Goal: Information Seeking & Learning: Find specific fact

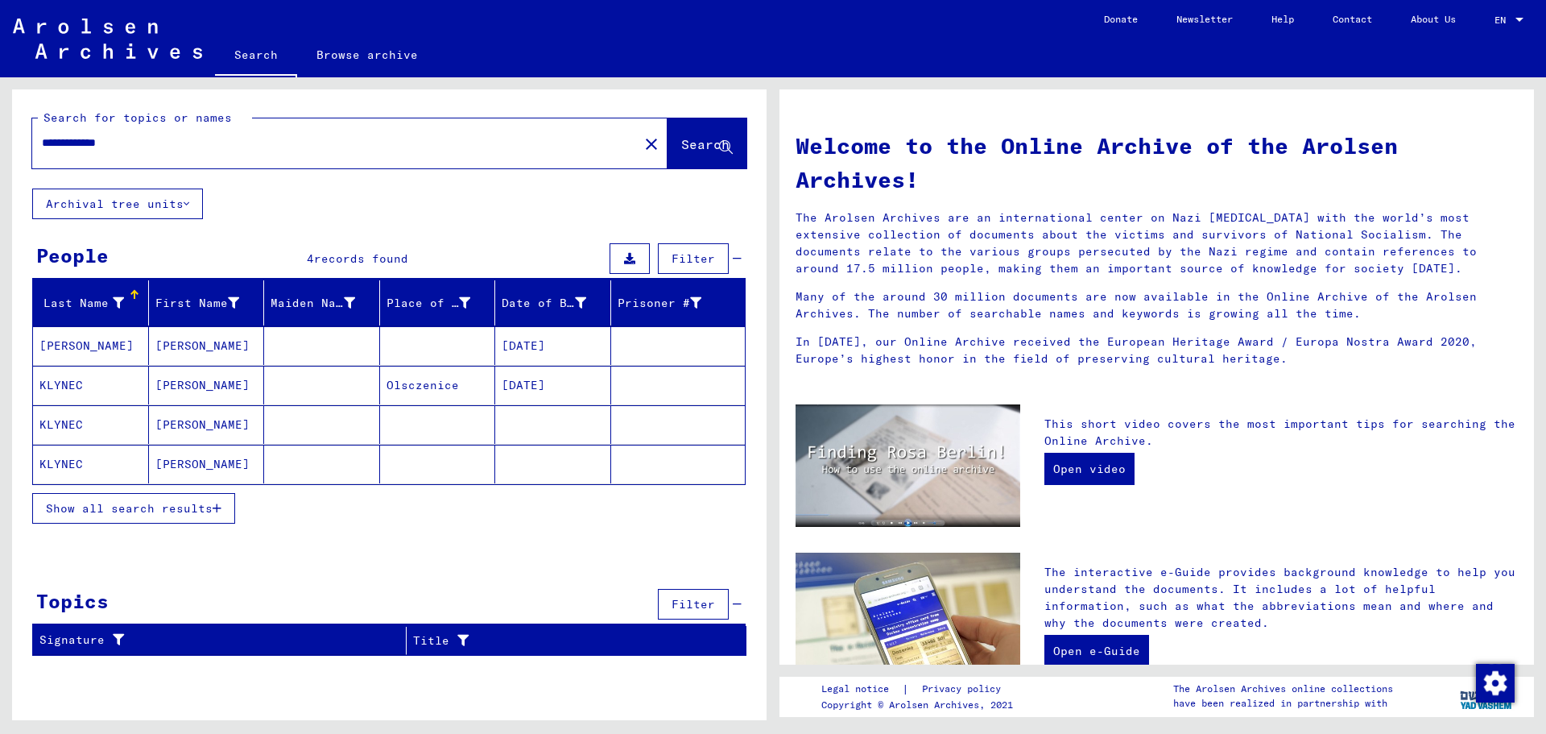
click at [523, 388] on mat-cell "[DATE]" at bounding box center [553, 385] width 116 height 39
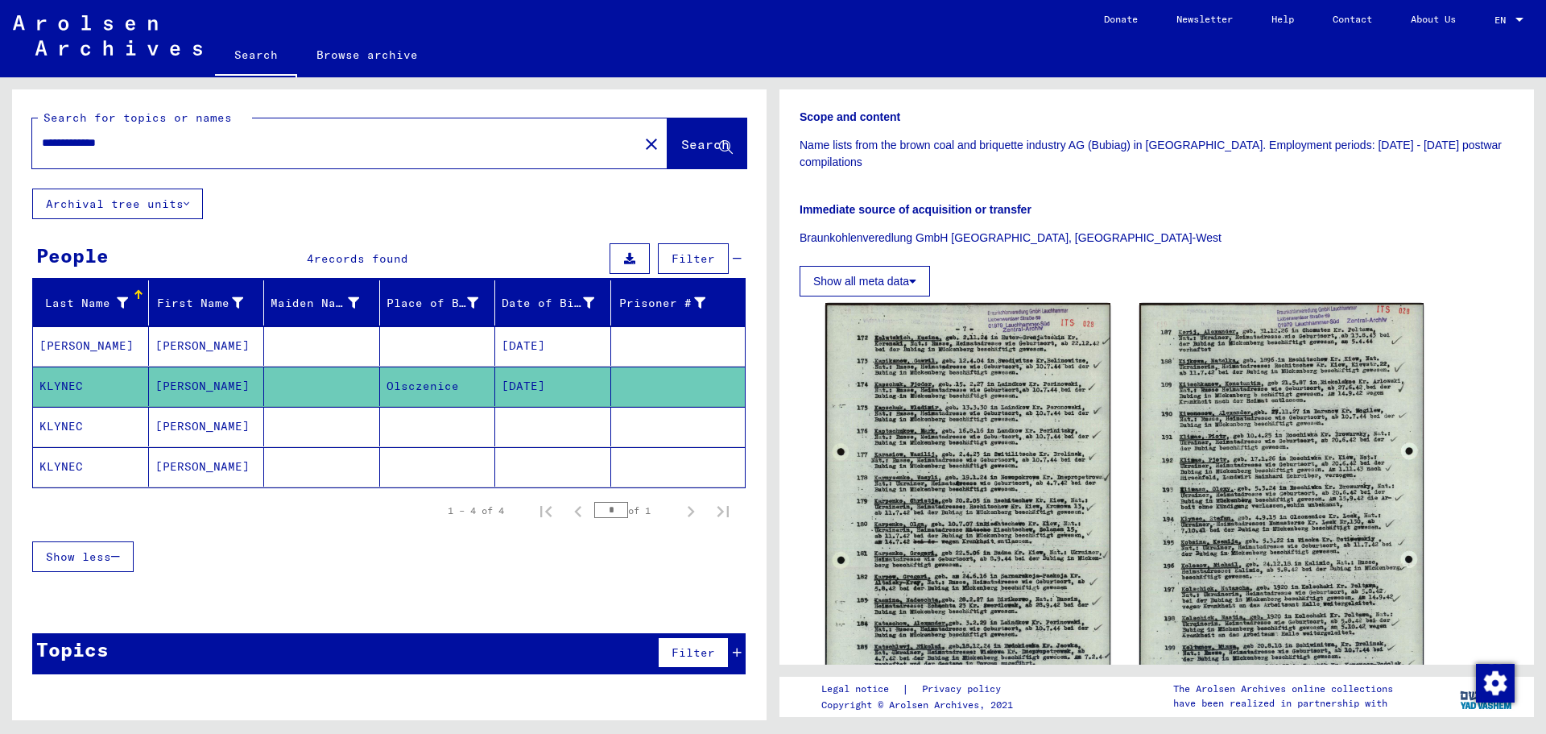
scroll to position [327, 0]
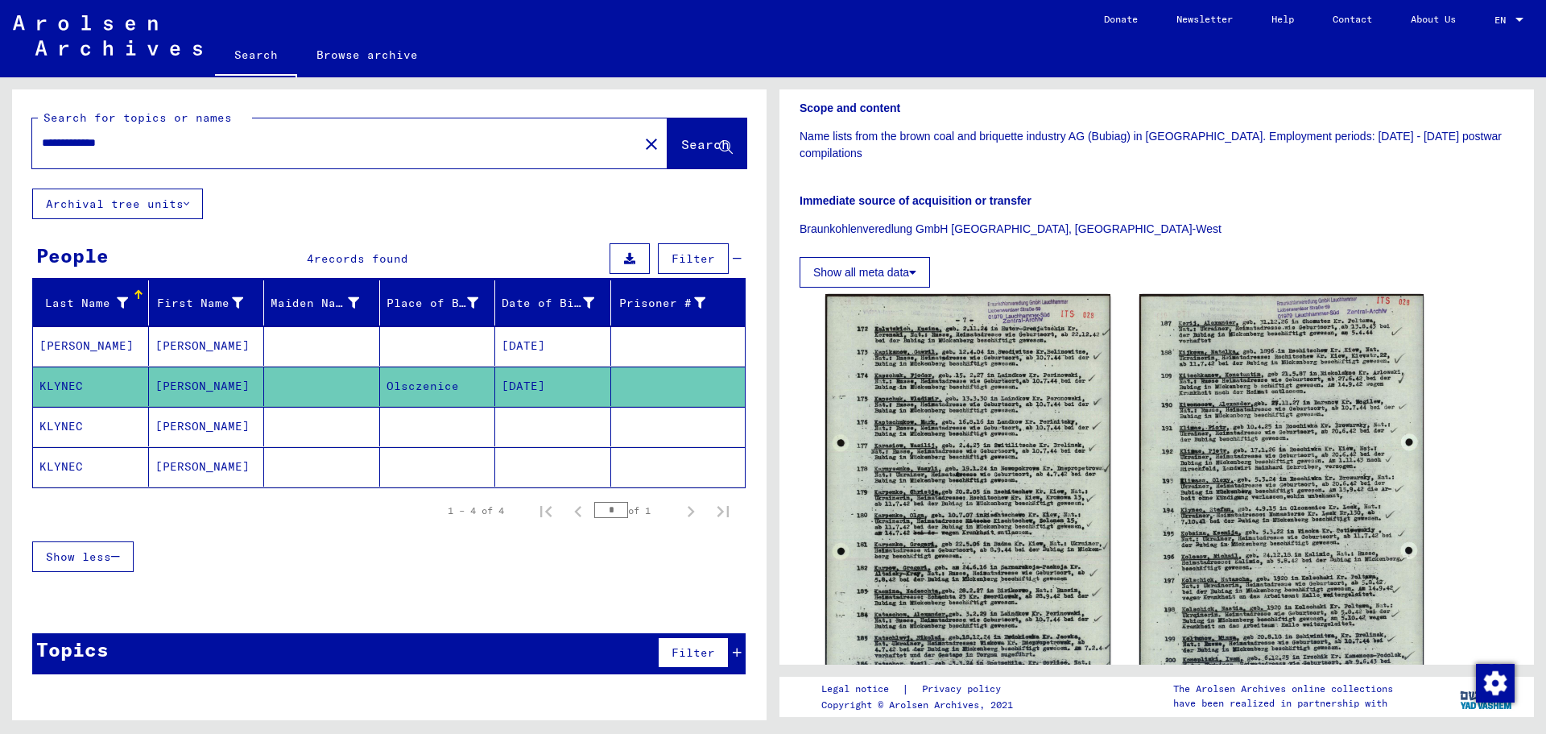
click at [561, 342] on mat-cell "[DATE]" at bounding box center [553, 345] width 116 height 39
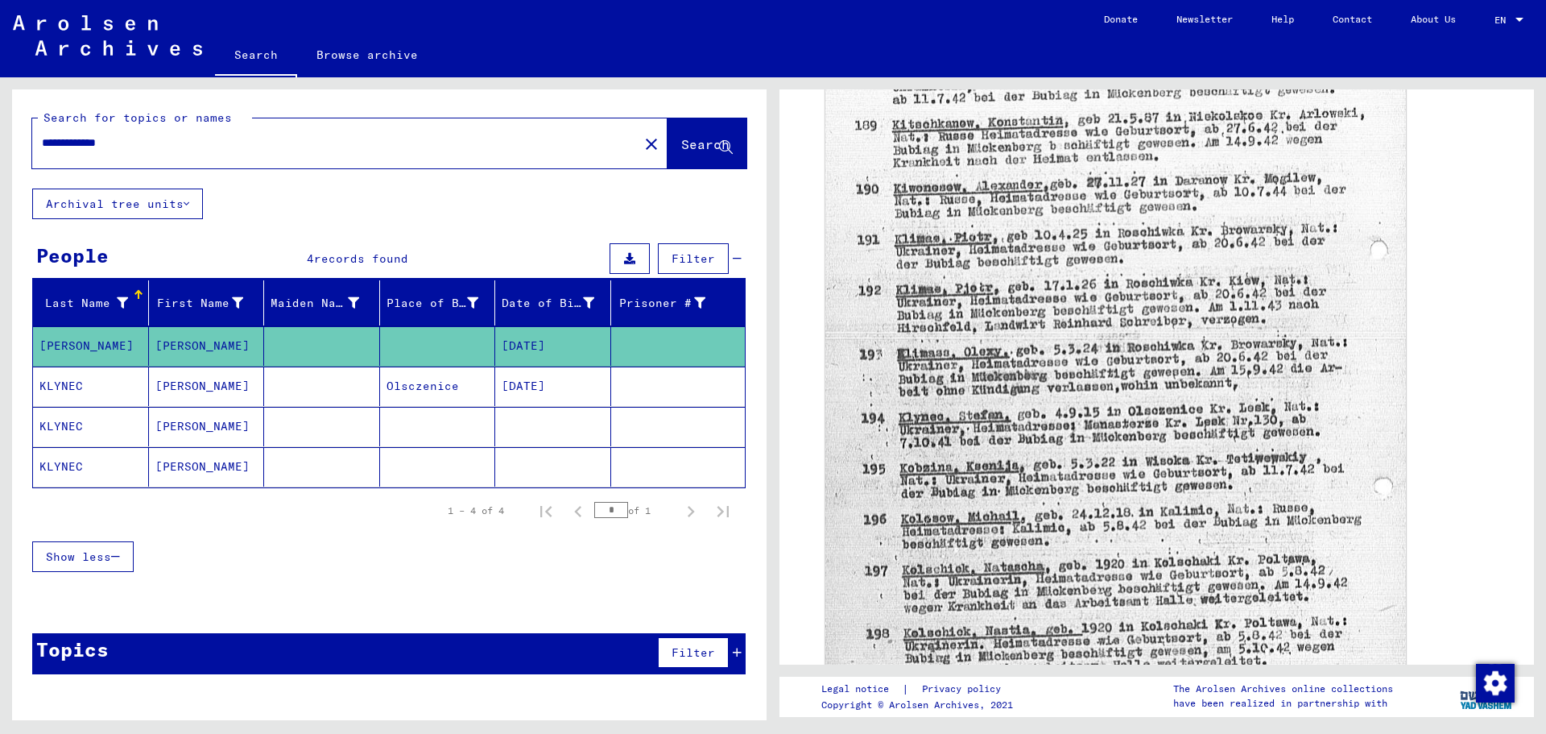
scroll to position [616, 0]
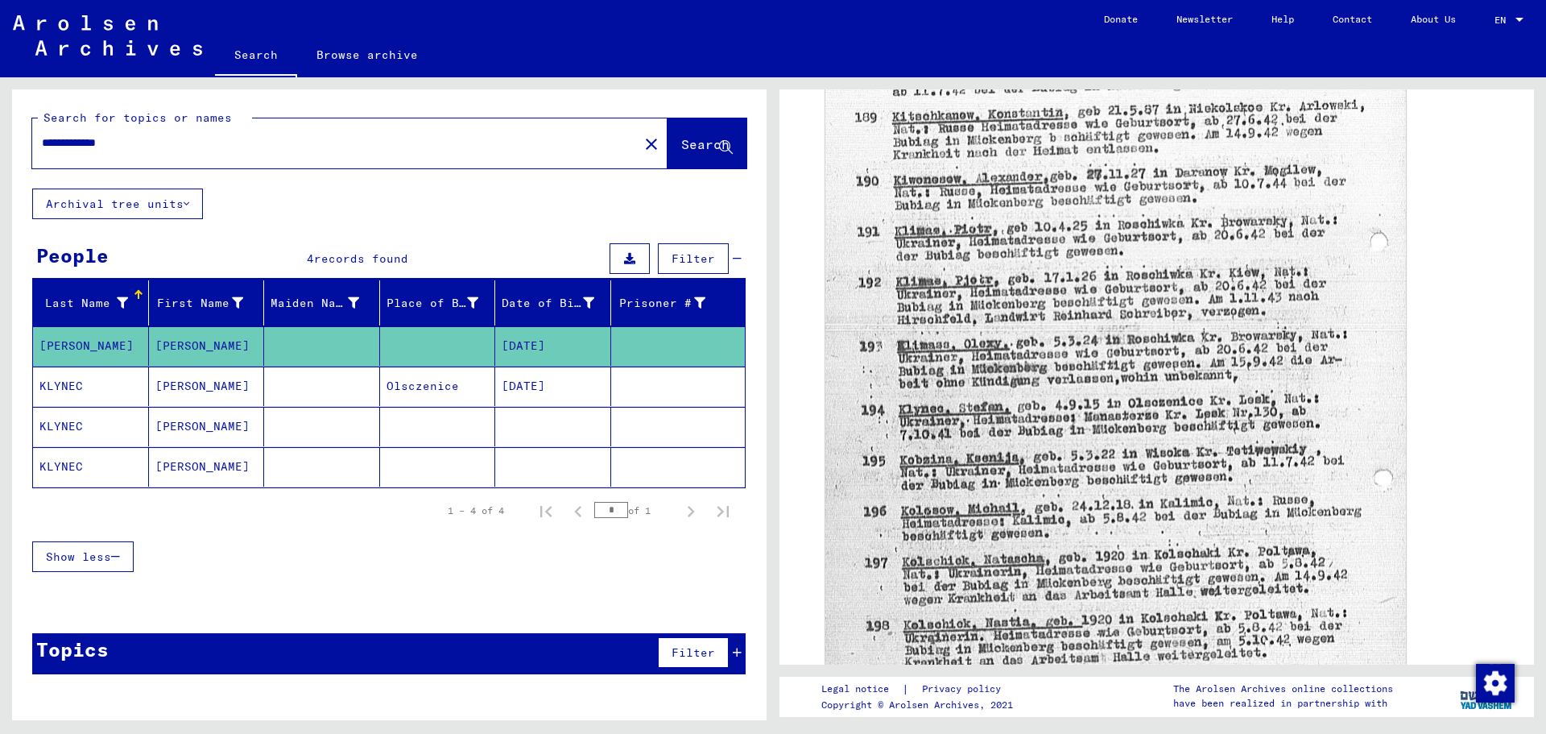
click at [436, 420] on mat-cell at bounding box center [438, 426] width 116 height 39
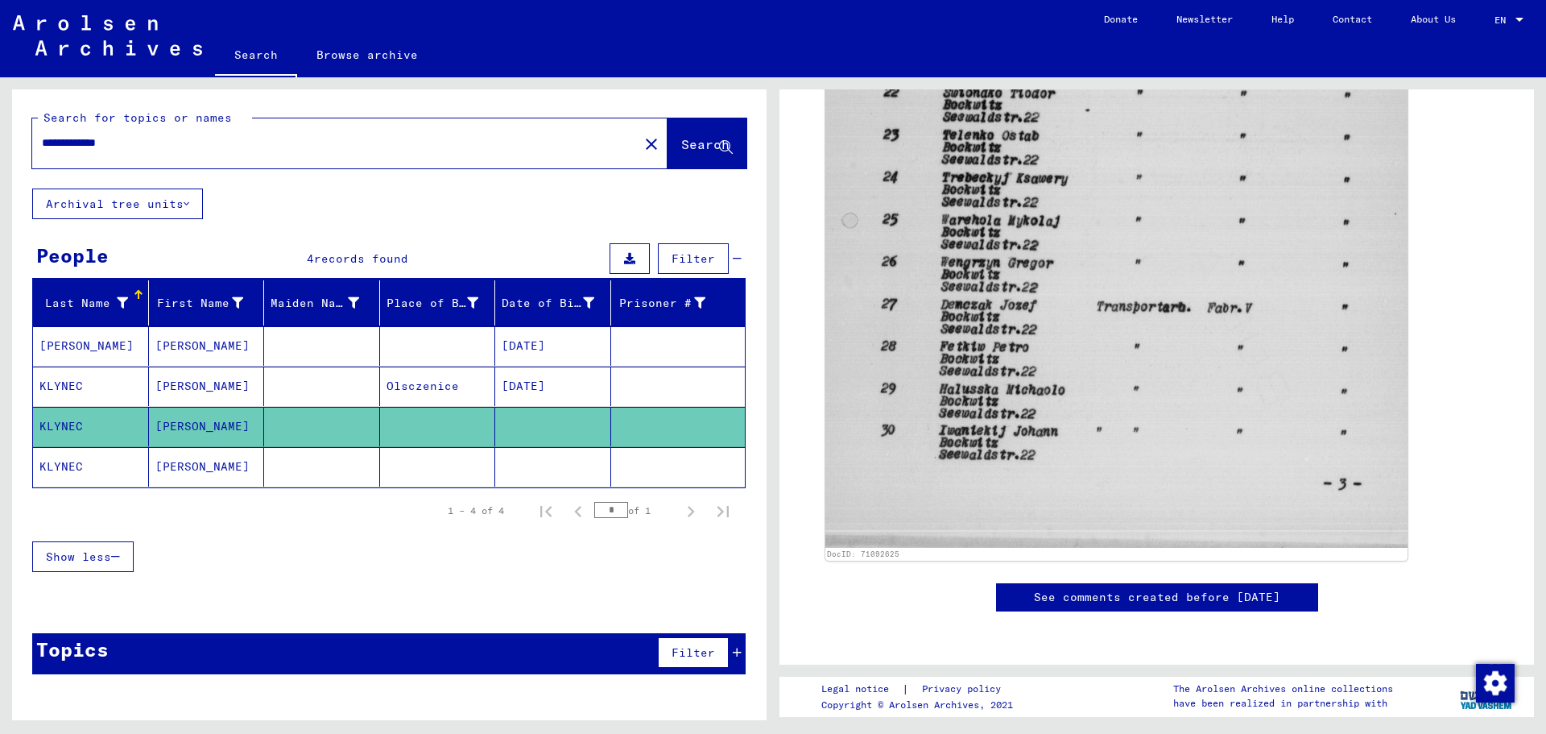
scroll to position [931, 0]
click at [246, 458] on mat-cell "[PERSON_NAME]" at bounding box center [207, 466] width 116 height 39
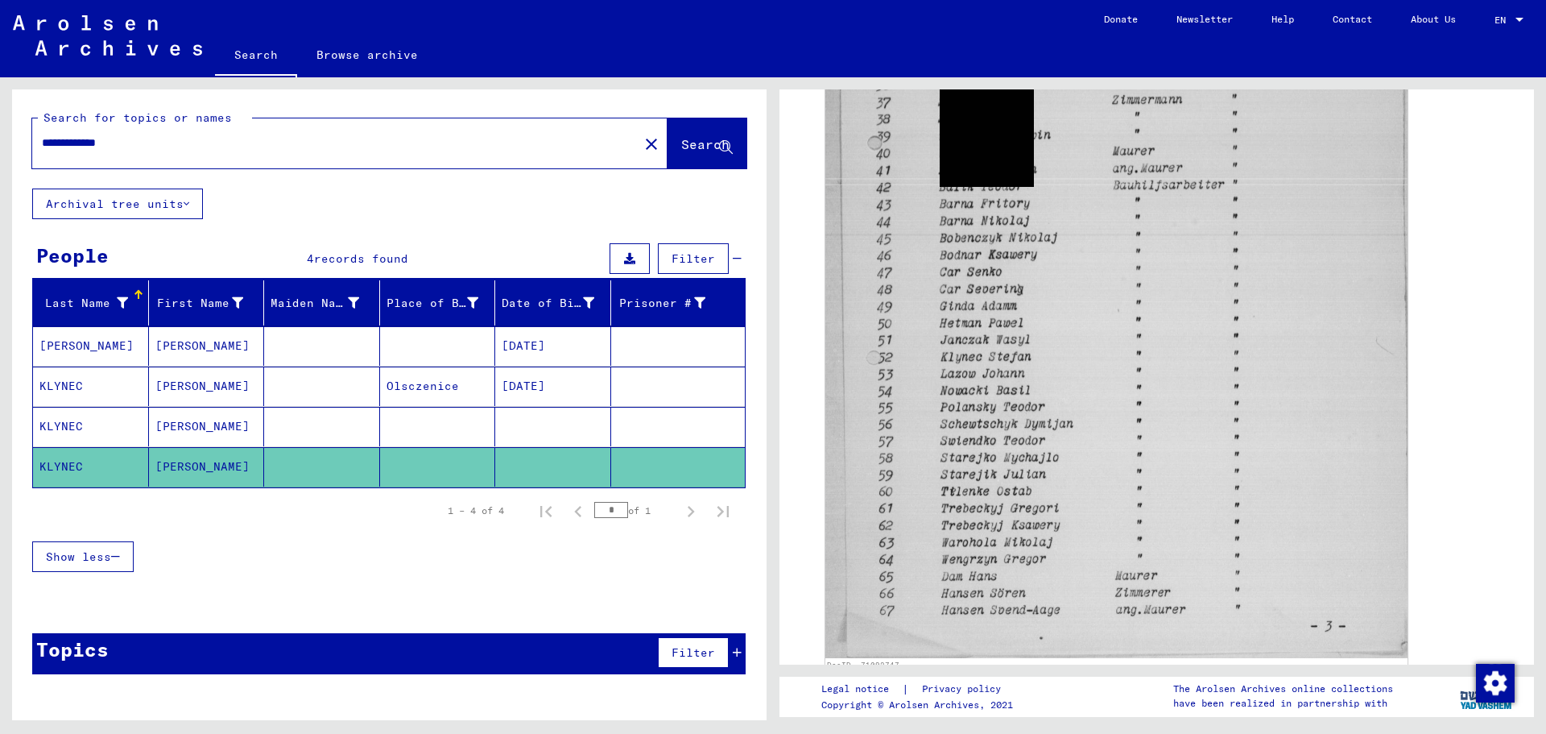
scroll to position [726, 0]
drag, startPoint x: 85, startPoint y: 139, endPoint x: 151, endPoint y: 160, distance: 69.3
click at [151, 160] on div "**********" at bounding box center [330, 143] width 597 height 36
type input "******"
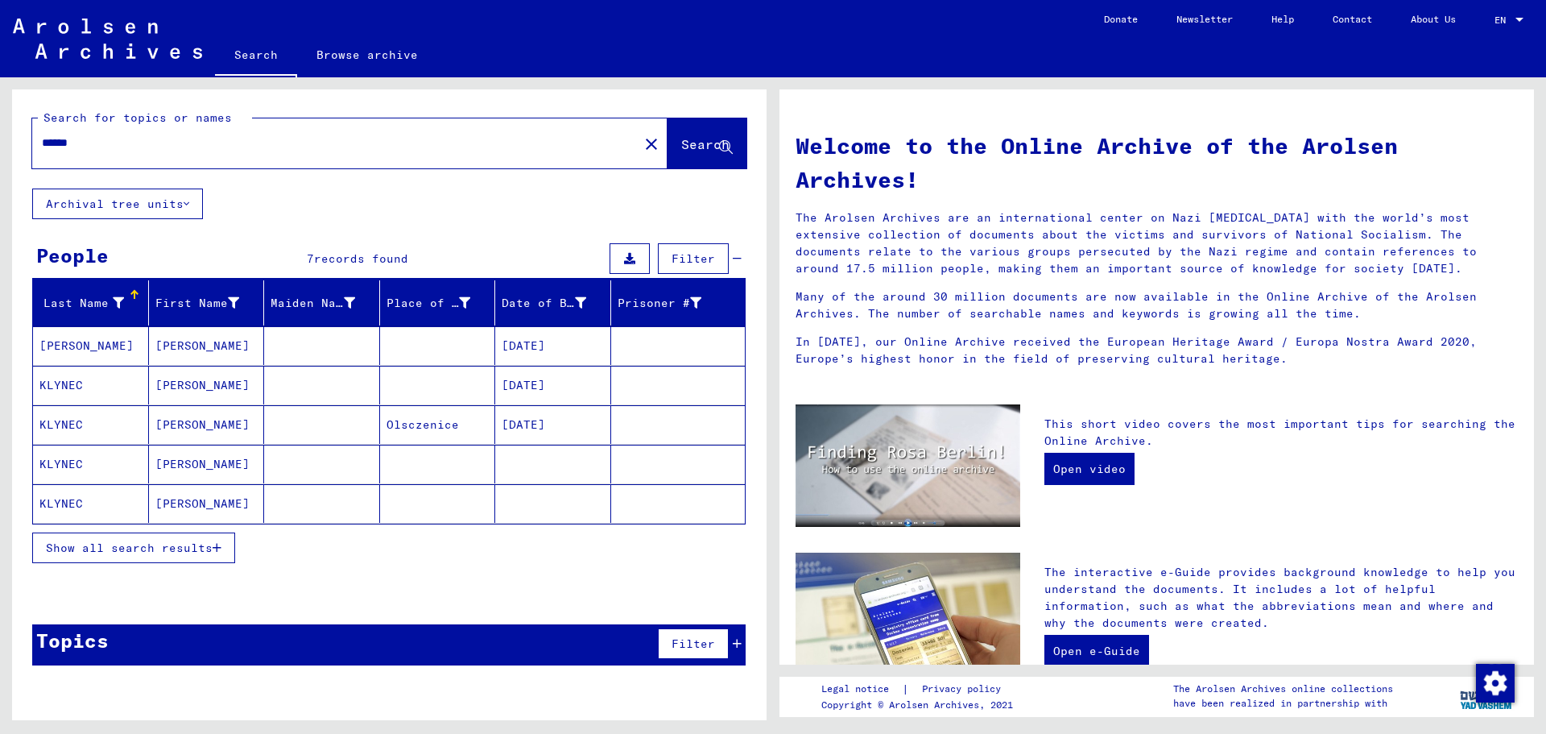
click at [536, 387] on mat-cell "[DATE]" at bounding box center [553, 385] width 116 height 39
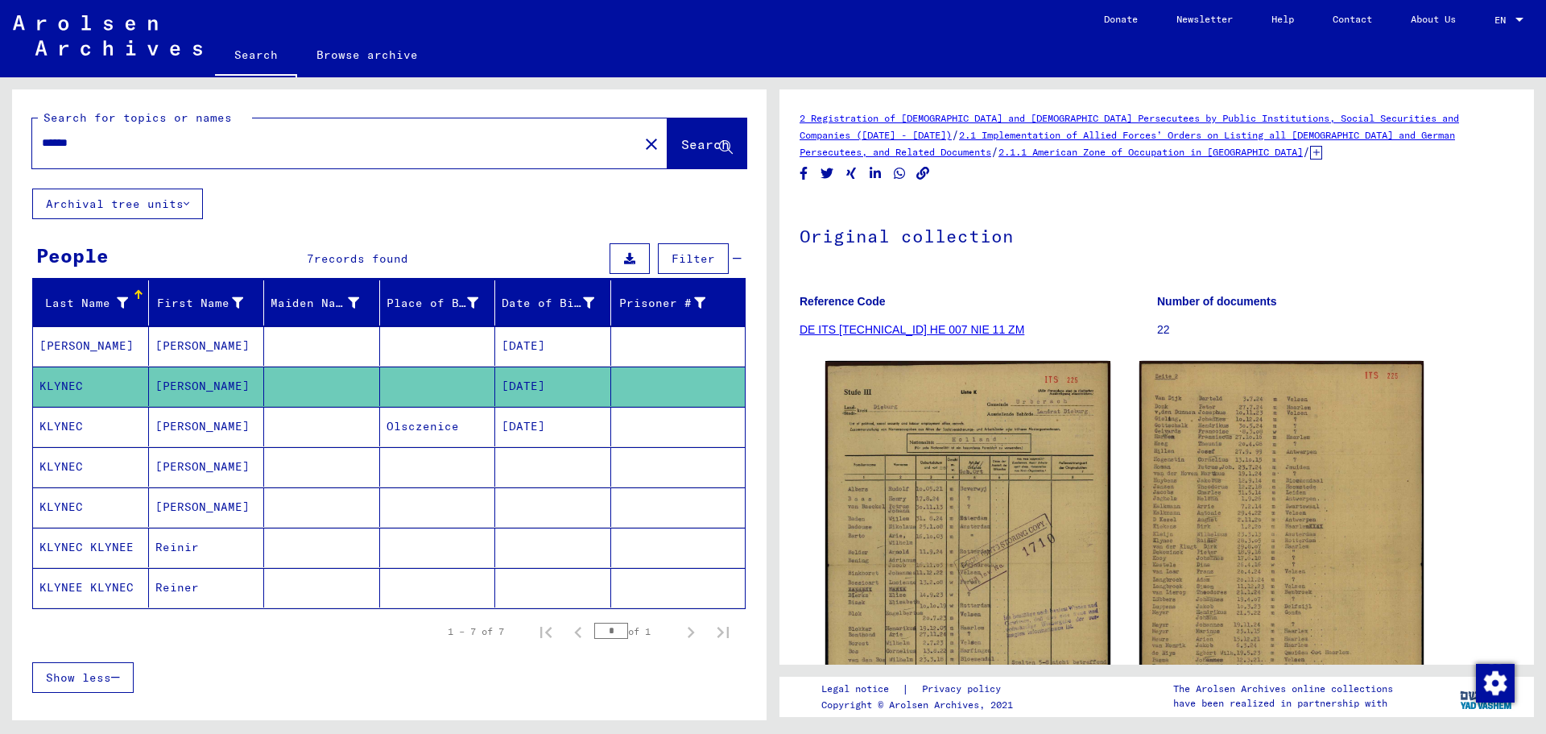
click at [516, 357] on mat-cell "[DATE]" at bounding box center [553, 345] width 116 height 39
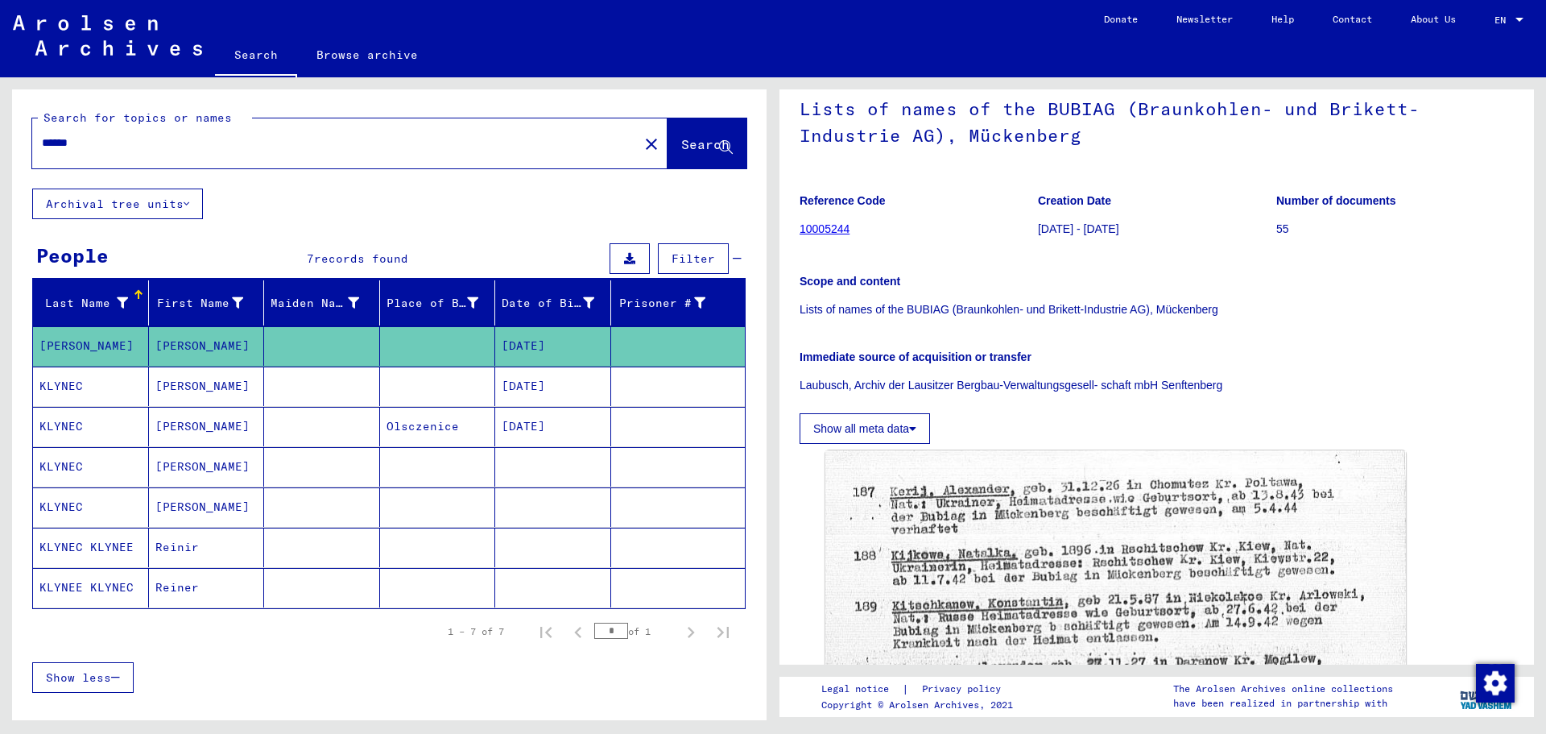
scroll to position [133, 0]
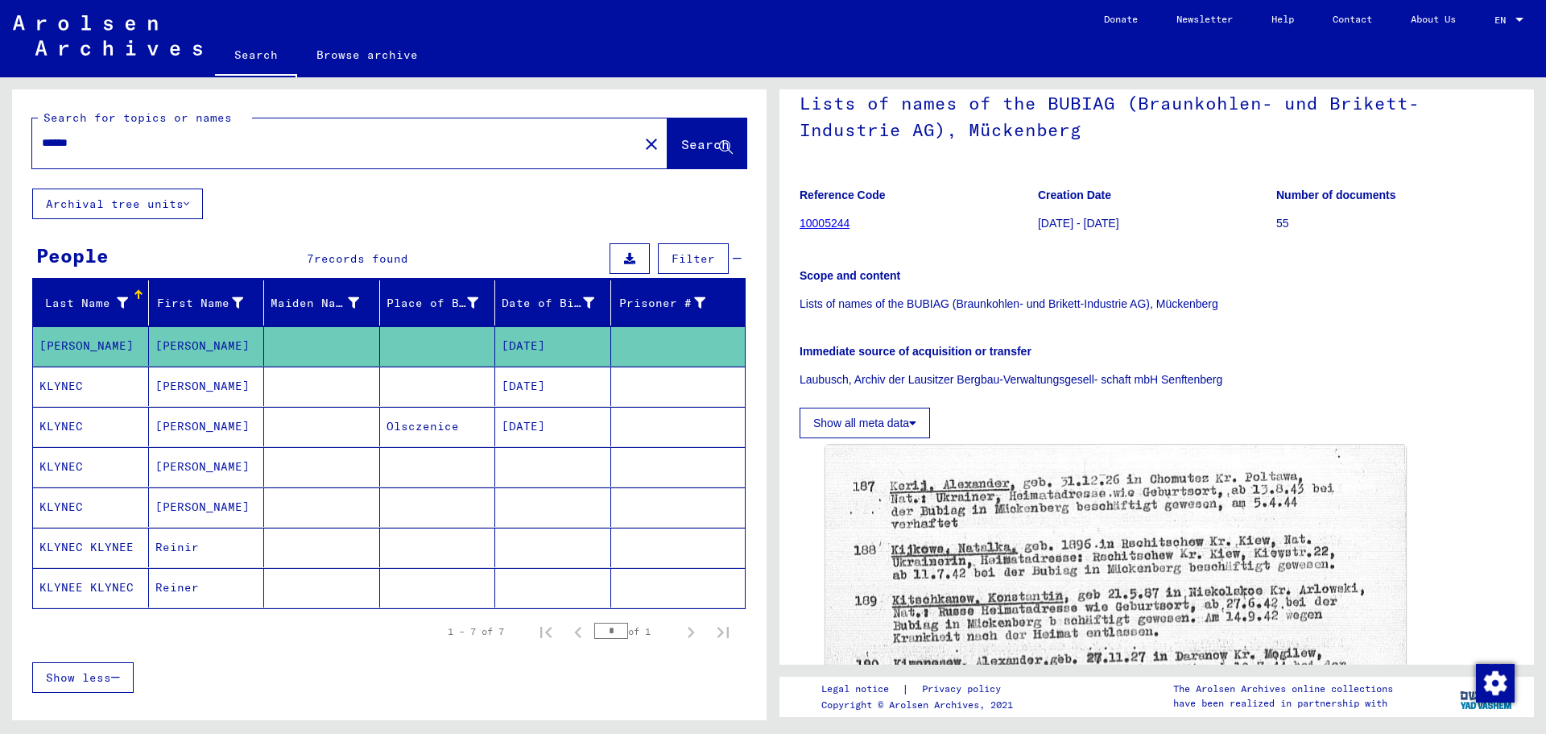
click at [173, 544] on mat-cell "Reinir" at bounding box center [207, 546] width 116 height 39
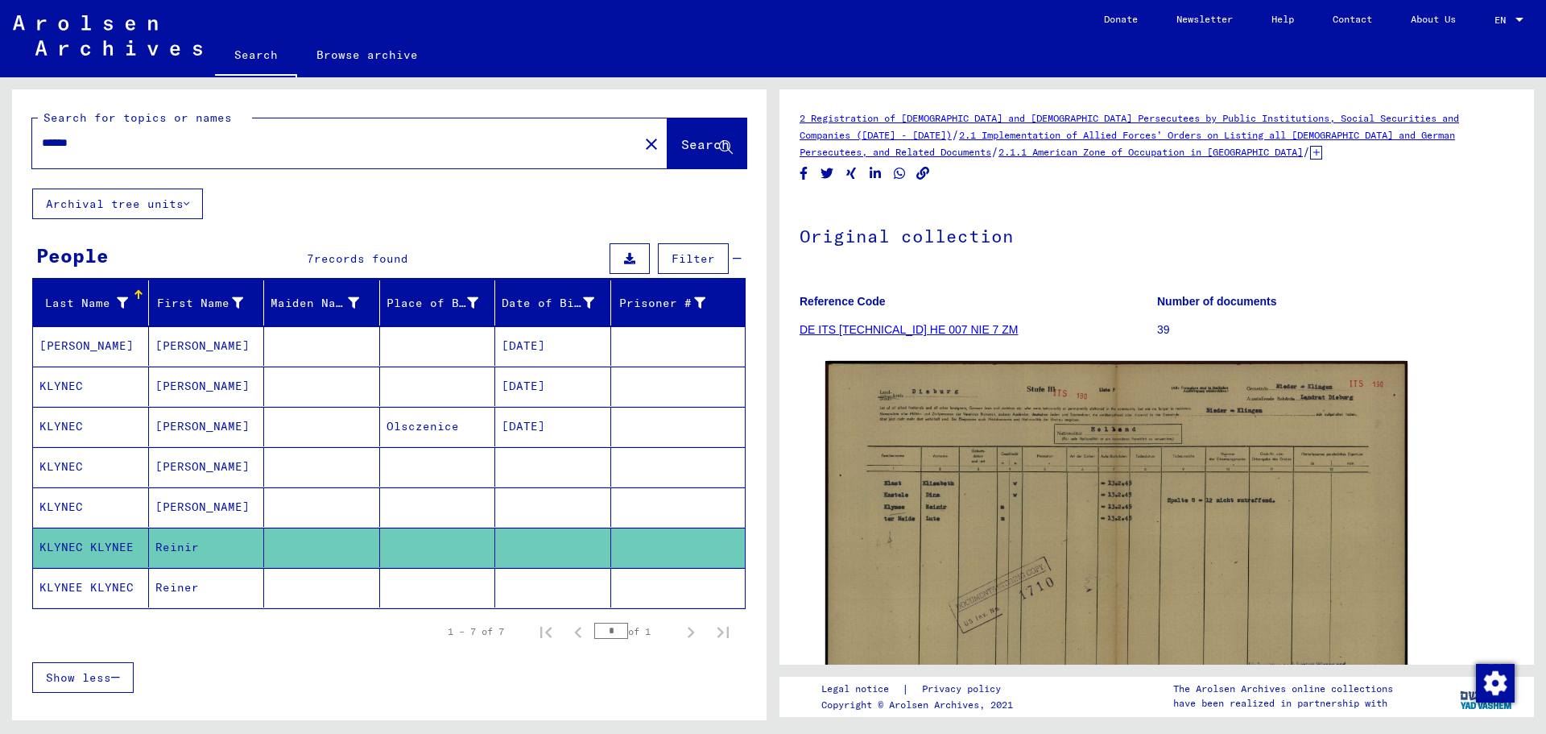
click at [149, 587] on mat-cell "Reiner" at bounding box center [207, 587] width 116 height 39
